Goal: Task Accomplishment & Management: Manage account settings

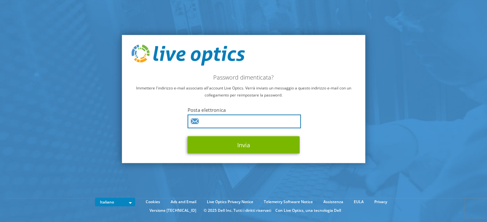
click at [233, 123] on input "text" at bounding box center [243, 122] width 113 height 14
type input "giovanni.vaghi@esprinet.com"
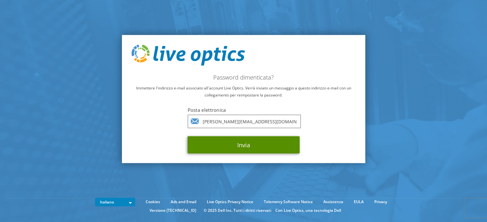
click at [248, 144] on button "Invia" at bounding box center [243, 144] width 112 height 17
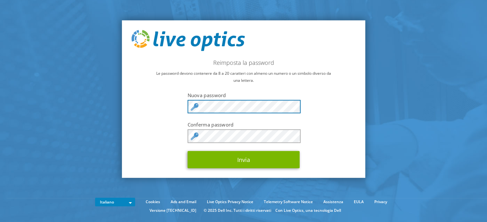
click at [169, 106] on div "Reimposta la password Le password devono contenere da 8 a 20 caratteri con alme…" at bounding box center [243, 99] width 243 height 158
click at [165, 96] on div "Reimposta la password Le password devono contenere da 8 a 20 caratteri con alme…" at bounding box center [243, 99] width 243 height 158
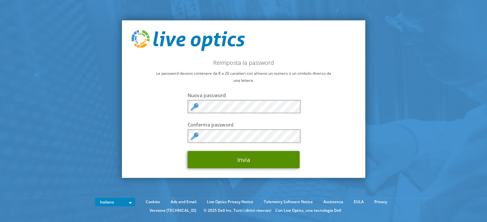
drag, startPoint x: 229, startPoint y: 158, endPoint x: 241, endPoint y: 158, distance: 11.2
click at [230, 158] on button "Invia" at bounding box center [243, 159] width 112 height 17
